Goal: Task Accomplishment & Management: Manage account settings

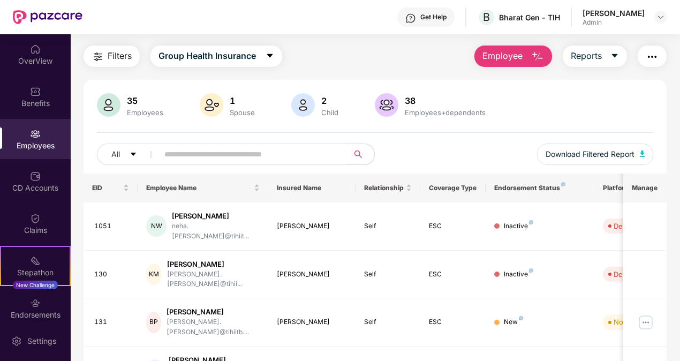
click at [507, 59] on span "Employee" at bounding box center [503, 55] width 40 height 13
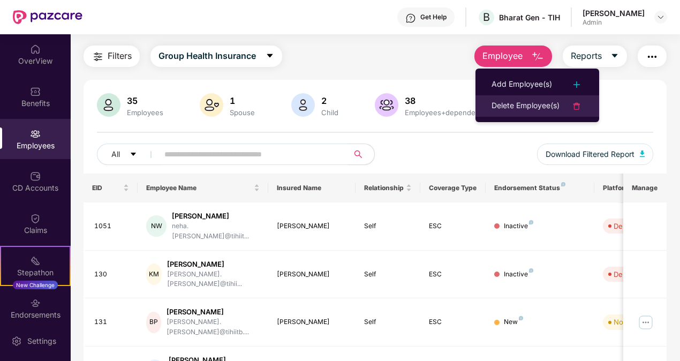
click at [515, 100] on div "Delete Employee(s)" at bounding box center [526, 106] width 68 height 13
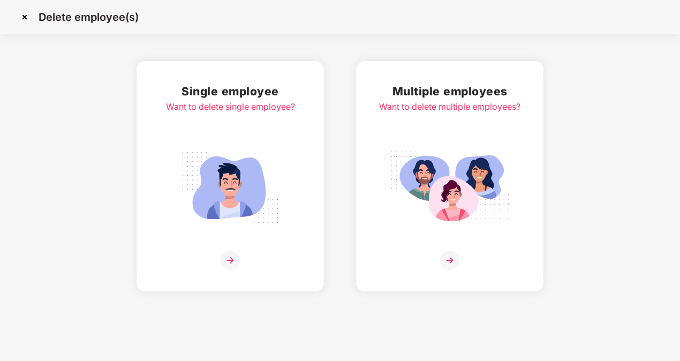
click at [244, 177] on img at bounding box center [230, 188] width 120 height 84
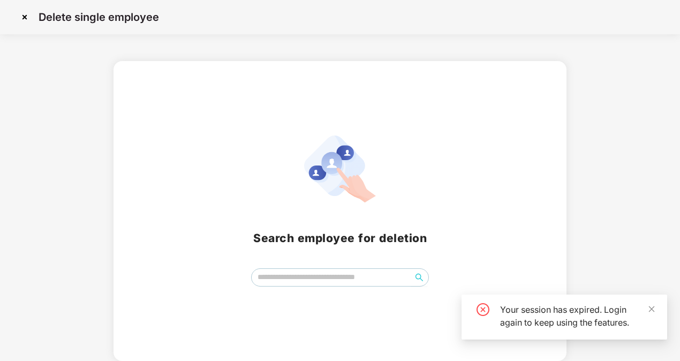
click at [348, 288] on div "Search employee for deletion" at bounding box center [341, 211] width 454 height 300
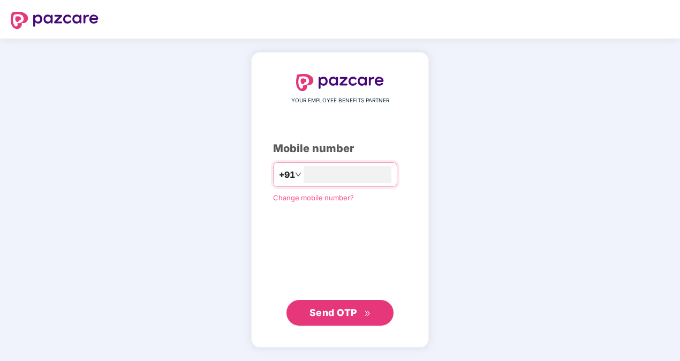
click at [315, 307] on span "Send OTP" at bounding box center [334, 312] width 48 height 11
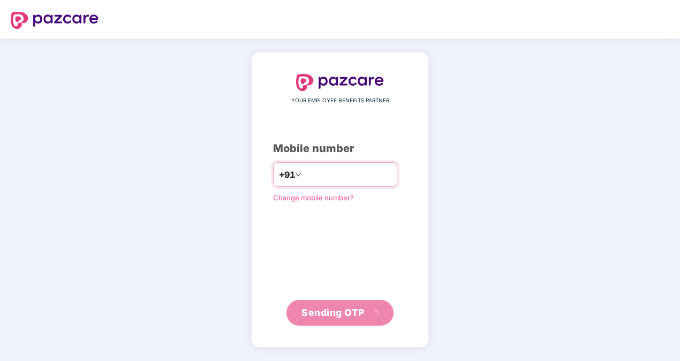
click at [304, 177] on input "**********" at bounding box center [348, 174] width 88 height 17
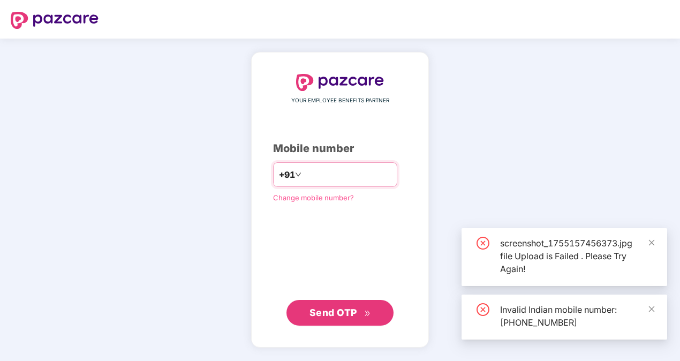
type input "**********"
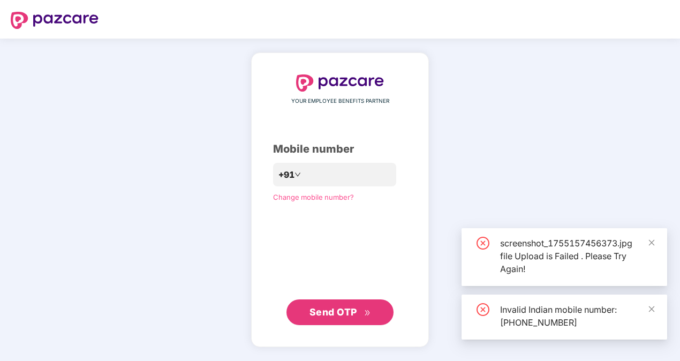
click at [327, 304] on button "Send OTP" at bounding box center [340, 312] width 107 height 26
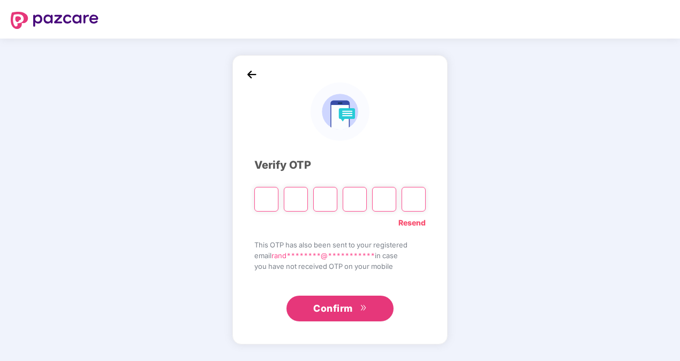
type input "*"
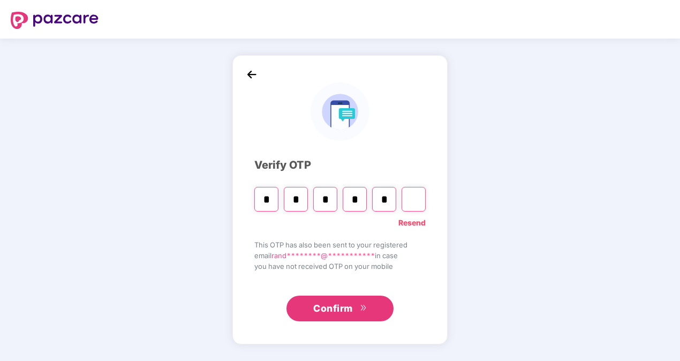
type input "*"
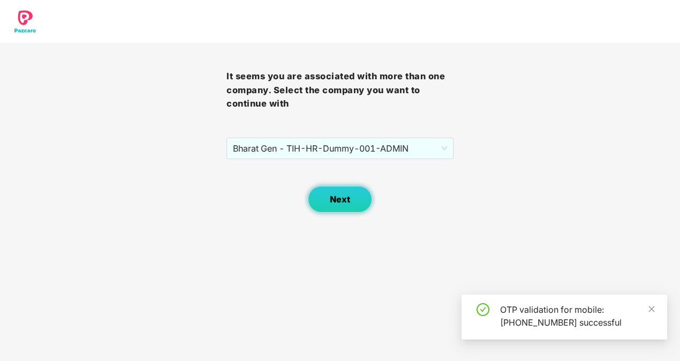
click at [349, 192] on button "Next" at bounding box center [340, 199] width 64 height 27
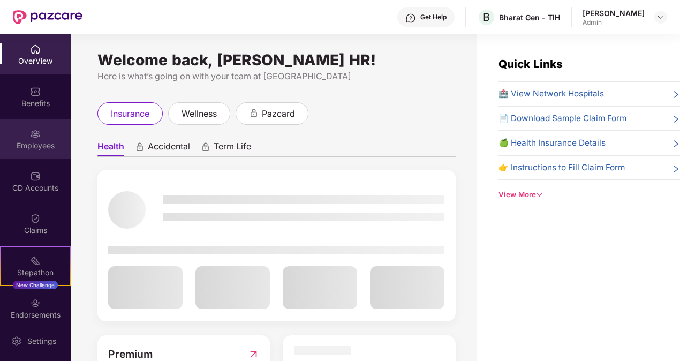
click at [41, 147] on div "Employees" at bounding box center [35, 145] width 71 height 11
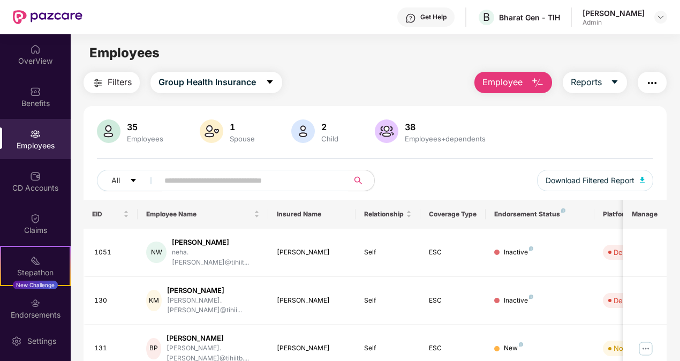
click at [501, 80] on span "Employee" at bounding box center [503, 82] width 40 height 13
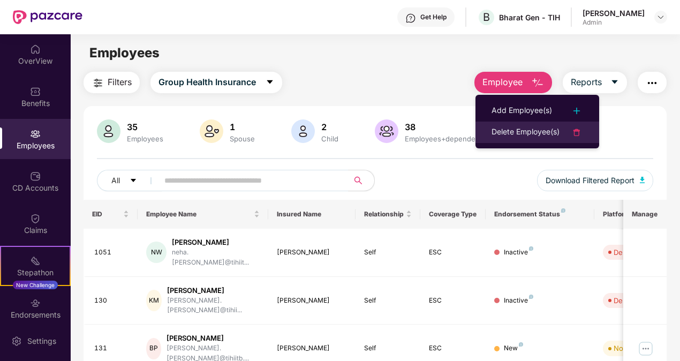
click at [540, 131] on div "Delete Employee(s)" at bounding box center [526, 132] width 68 height 13
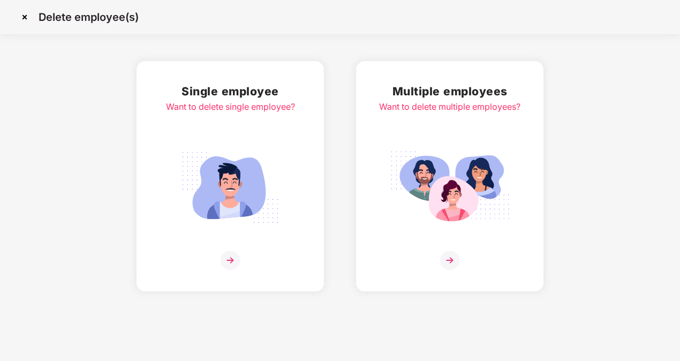
click at [267, 198] on img at bounding box center [230, 188] width 120 height 84
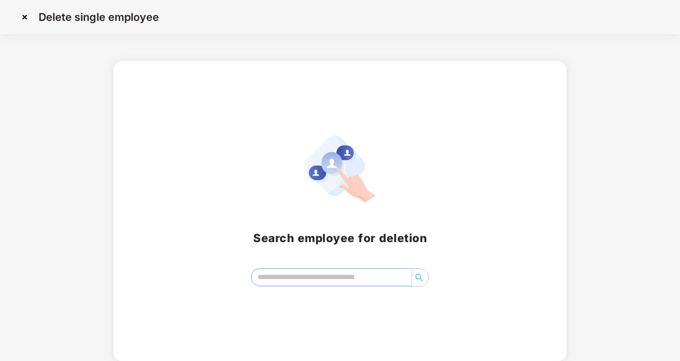
click at [303, 274] on input "search" at bounding box center [332, 277] width 160 height 16
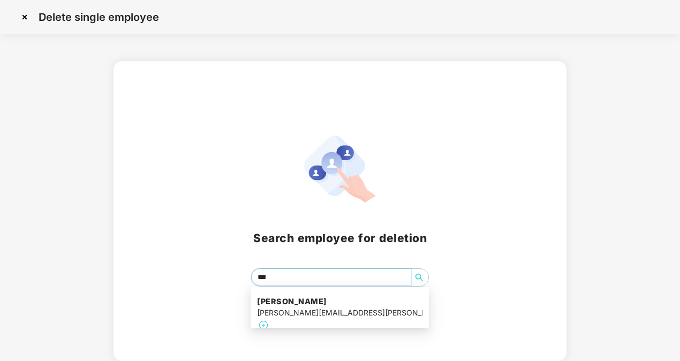
type input "****"
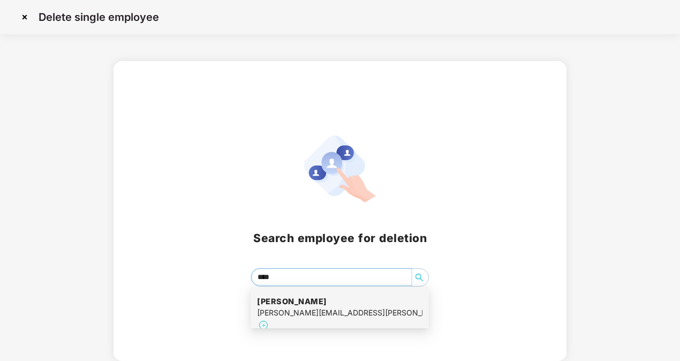
click at [304, 293] on div "[PERSON_NAME] [PERSON_NAME][EMAIL_ADDRESS][PERSON_NAME][DOMAIN_NAME]" at bounding box center [340, 314] width 166 height 49
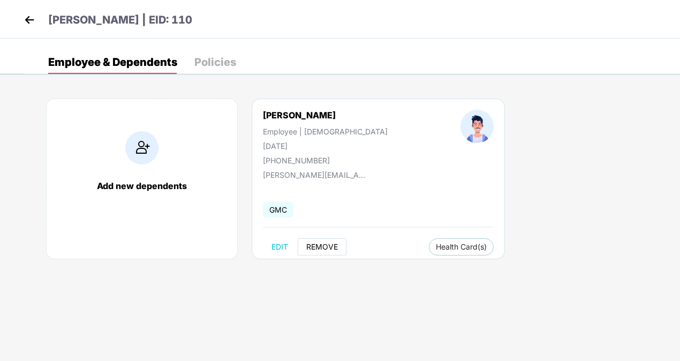
click at [324, 248] on span "REMOVE" at bounding box center [322, 247] width 32 height 9
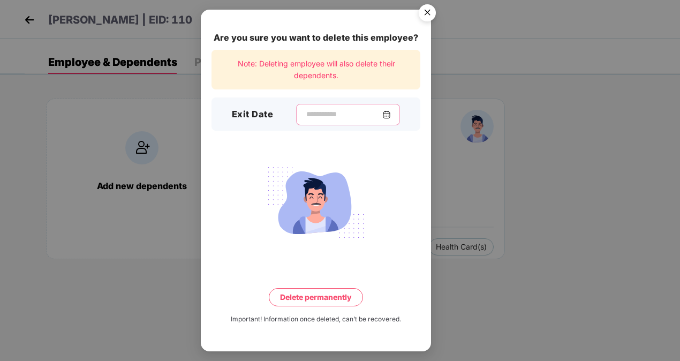
click at [336, 109] on input at bounding box center [343, 114] width 77 height 11
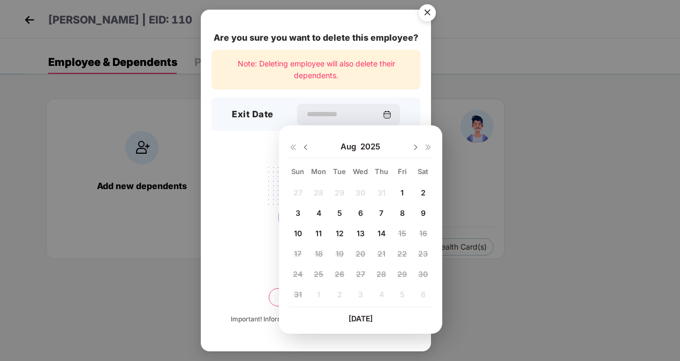
click at [381, 234] on span "14" at bounding box center [382, 233] width 8 height 9
type input "**********"
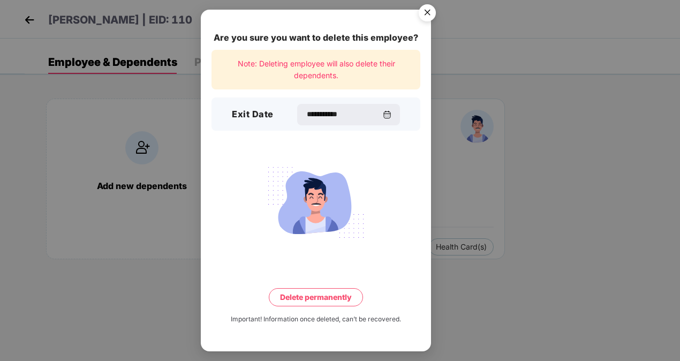
click at [333, 303] on button "Delete permanently" at bounding box center [316, 297] width 94 height 18
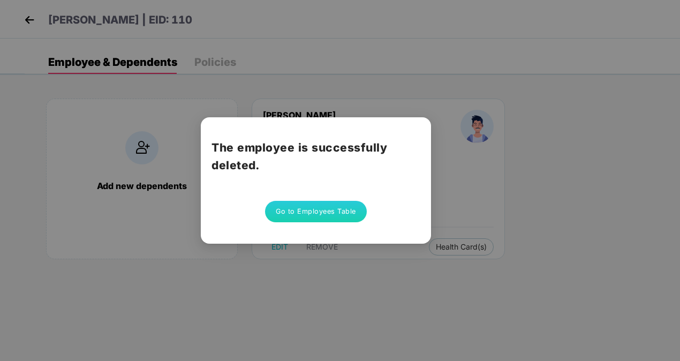
click at [334, 215] on button "Go to Employees Table" at bounding box center [316, 211] width 102 height 21
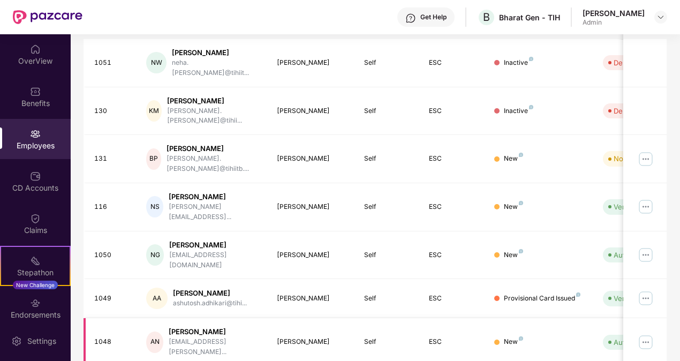
scroll to position [295, 0]
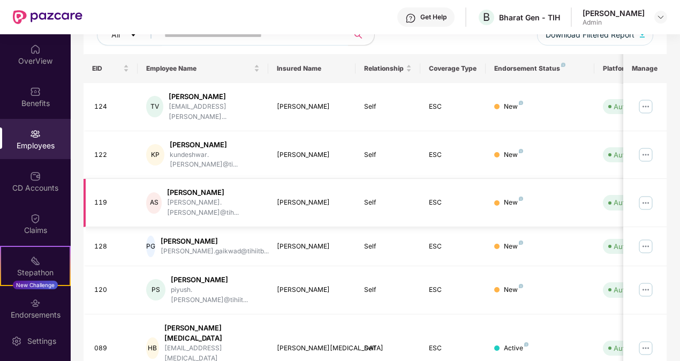
scroll to position [0, 0]
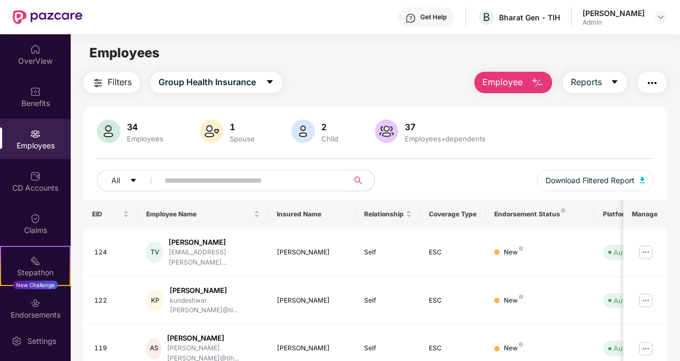
click at [45, 143] on div "Employees" at bounding box center [35, 145] width 71 height 11
click at [129, 125] on div "34" at bounding box center [145, 127] width 41 height 11
click at [30, 94] on img at bounding box center [35, 91] width 11 height 11
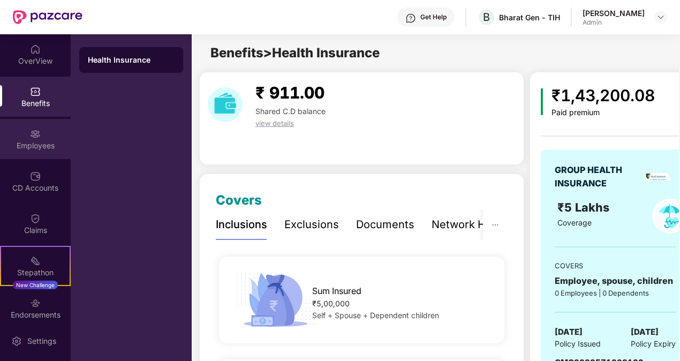
click at [40, 146] on div "Employees" at bounding box center [35, 145] width 71 height 11
